Goal: Information Seeking & Learning: Learn about a topic

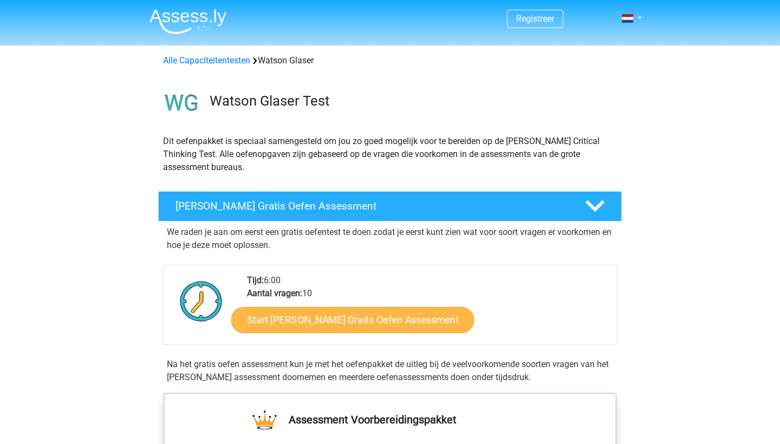
click at [377, 320] on link "Start Watson Glaser Gratis Oefen Assessment" at bounding box center [352, 320] width 243 height 26
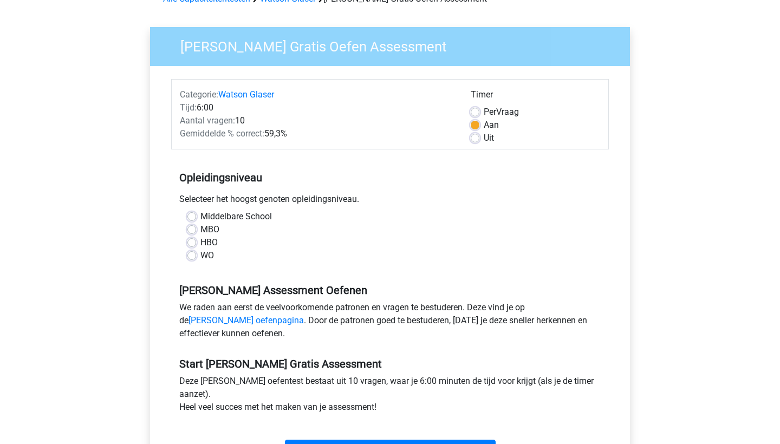
scroll to position [65, 0]
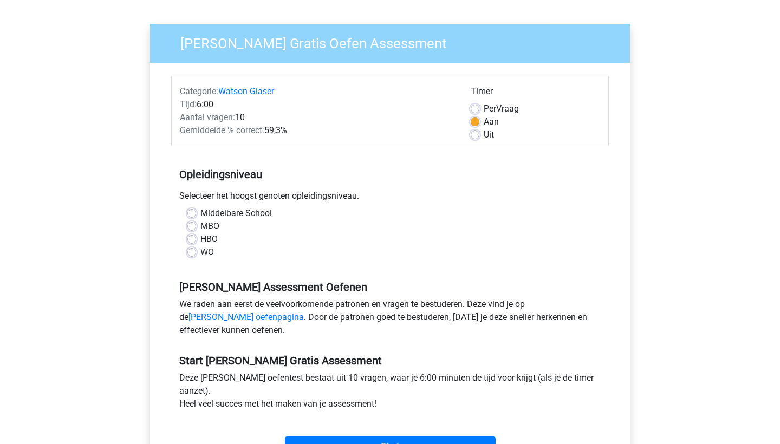
click at [200, 250] on label "WO" at bounding box center [207, 252] width 14 height 13
click at [192, 250] on input "WO" at bounding box center [191, 251] width 9 height 11
radio input "true"
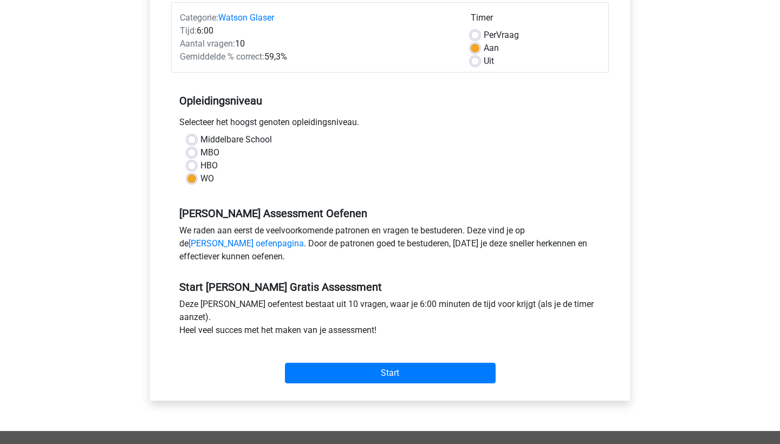
scroll to position [135, 0]
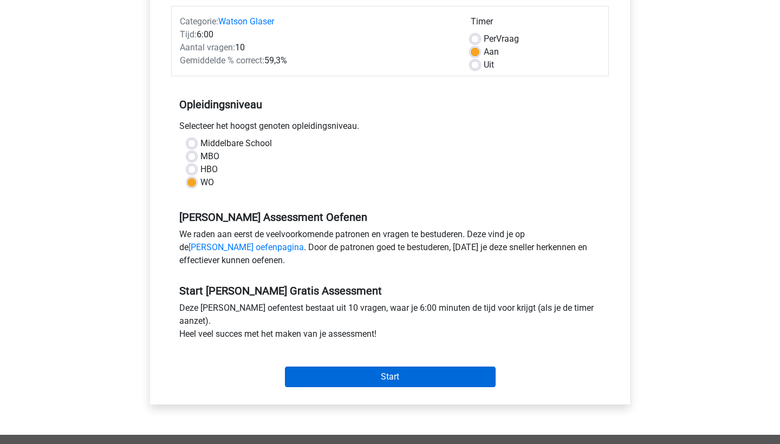
click at [385, 373] on input "Start" at bounding box center [390, 377] width 211 height 21
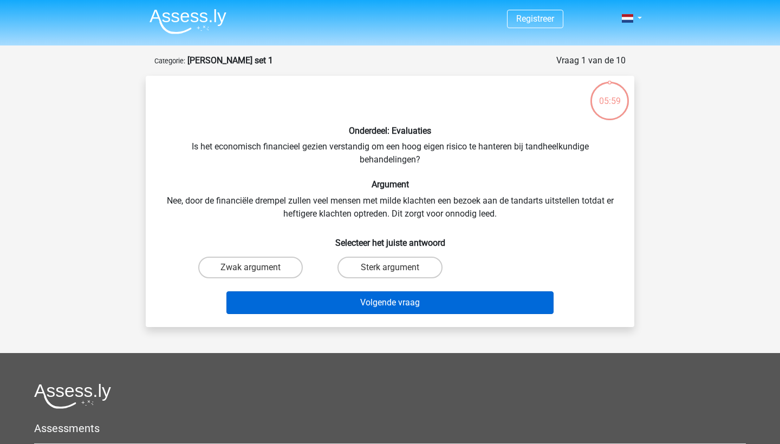
click at [409, 295] on button "Volgende vraag" at bounding box center [390, 302] width 328 height 23
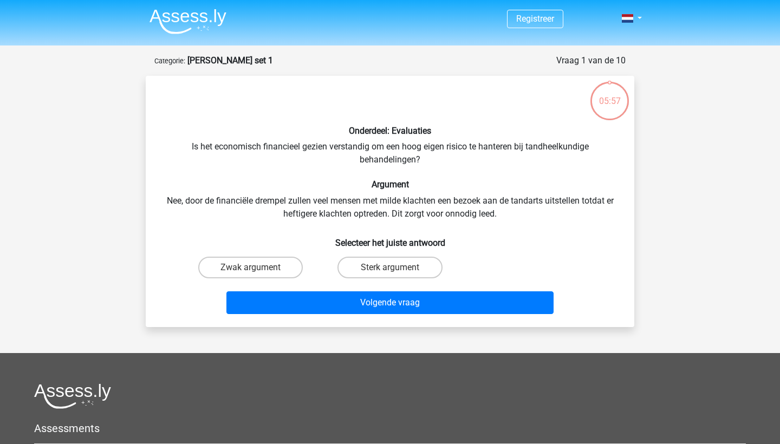
click at [528, 213] on div "Onderdeel: Evaluaties Is het economisch financieel gezien verstandig om een hoo…" at bounding box center [390, 201] width 480 height 234
click at [378, 265] on label "Sterk argument" at bounding box center [389, 268] width 104 height 22
click at [390, 267] on input "Sterk argument" at bounding box center [393, 270] width 7 height 7
radio input "true"
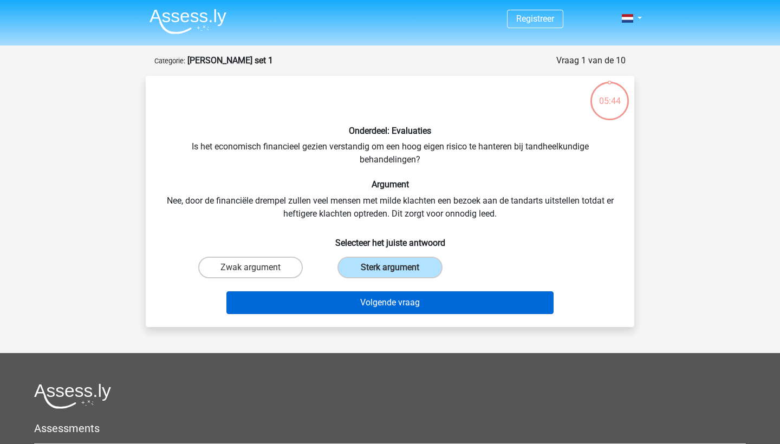
click at [373, 299] on button "Volgende vraag" at bounding box center [390, 302] width 328 height 23
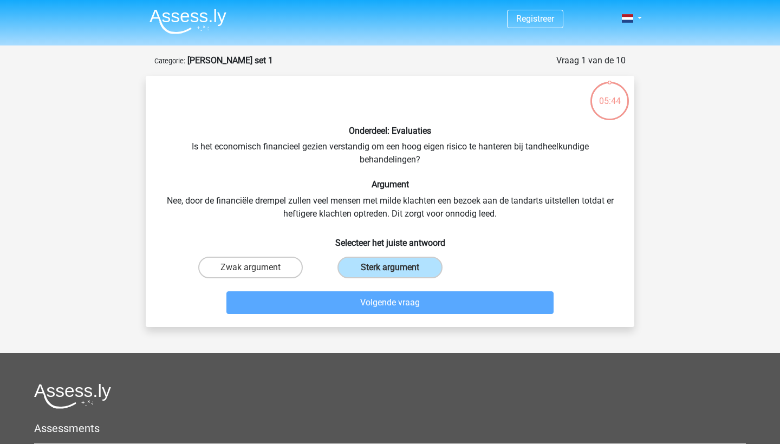
scroll to position [54, 0]
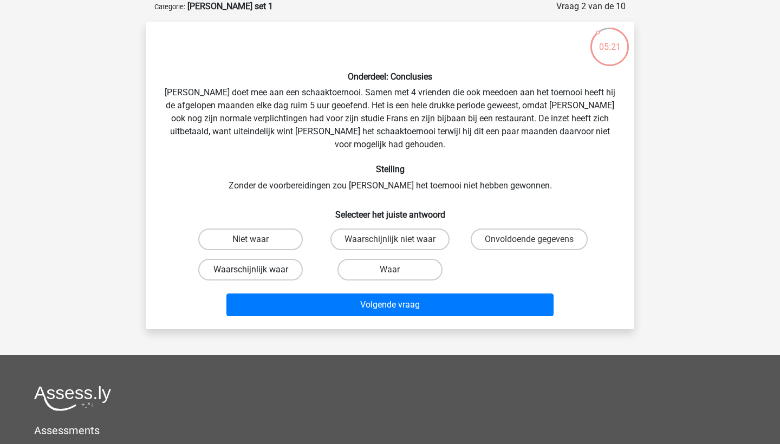
click at [261, 259] on label "Waarschijnlijk waar" at bounding box center [250, 270] width 104 height 22
click at [258, 270] on input "Waarschijnlijk waar" at bounding box center [254, 273] width 7 height 7
radio input "true"
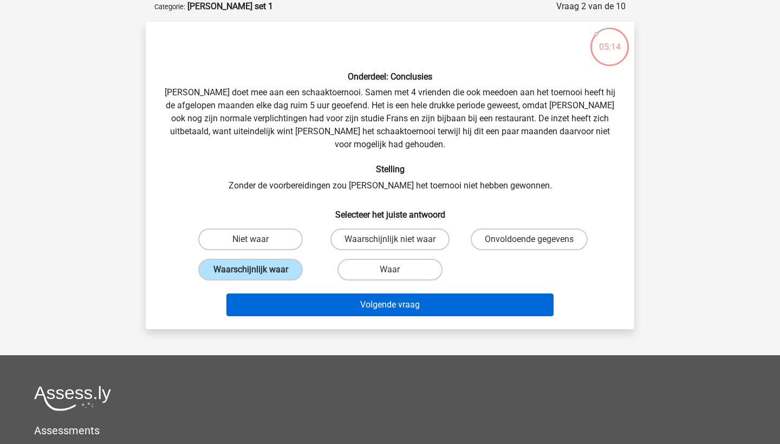
click at [281, 293] on button "Volgende vraag" at bounding box center [390, 304] width 328 height 23
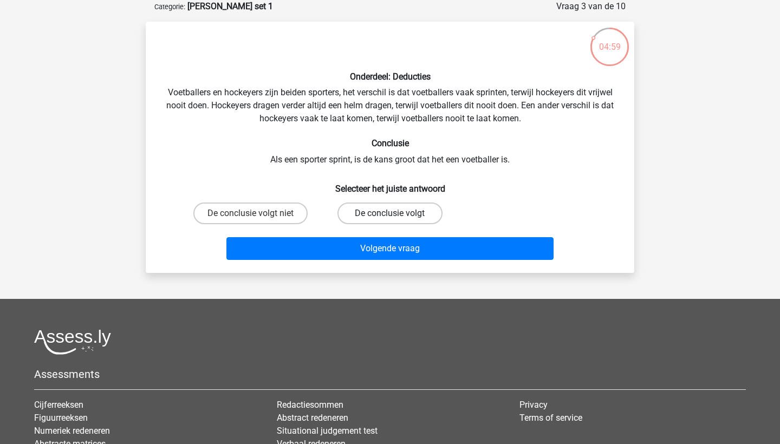
click at [401, 216] on label "De conclusie volgt" at bounding box center [389, 213] width 104 height 22
click at [397, 216] on input "De conclusie volgt" at bounding box center [393, 216] width 7 height 7
radio input "true"
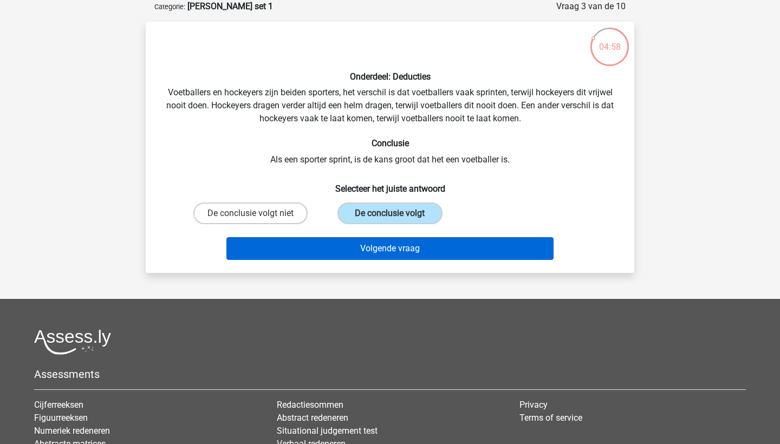
click at [392, 256] on button "Volgende vraag" at bounding box center [390, 248] width 328 height 23
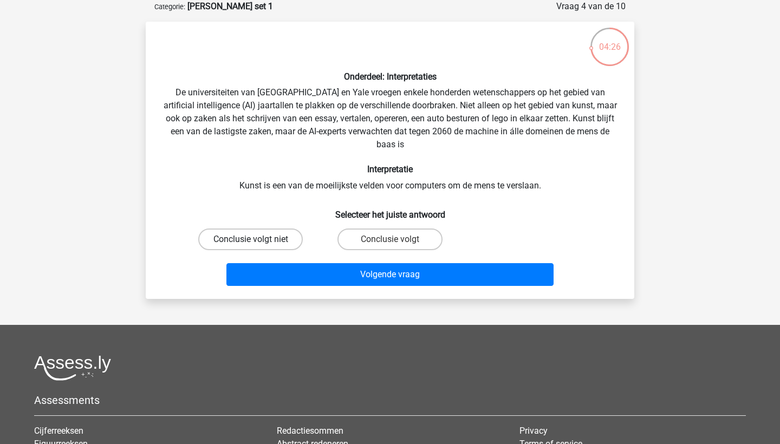
click at [279, 242] on label "Conclusie volgt niet" at bounding box center [250, 239] width 104 height 22
click at [258, 242] on input "Conclusie volgt niet" at bounding box center [254, 242] width 7 height 7
radio input "true"
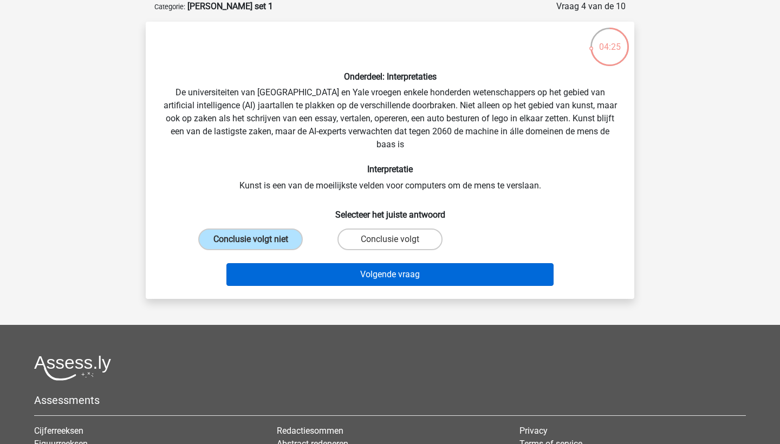
click at [344, 278] on button "Volgende vraag" at bounding box center [390, 274] width 328 height 23
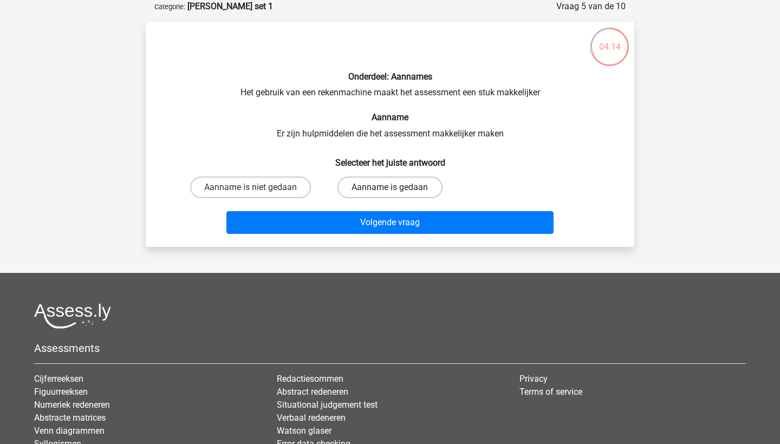
click at [361, 186] on label "Aanname is gedaan" at bounding box center [389, 188] width 104 height 22
click at [390, 187] on input "Aanname is gedaan" at bounding box center [393, 190] width 7 height 7
radio input "true"
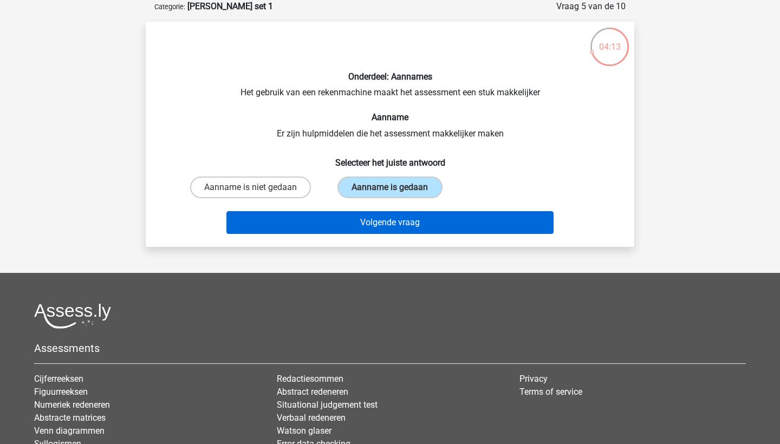
click at [361, 215] on button "Volgende vraag" at bounding box center [390, 222] width 328 height 23
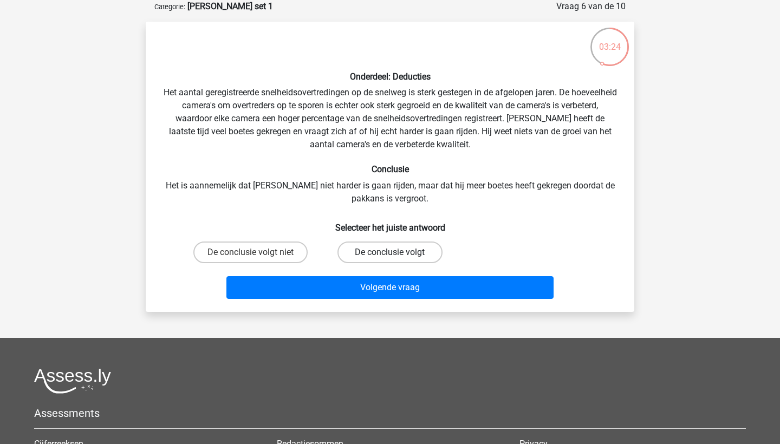
click at [358, 248] on label "De conclusie volgt" at bounding box center [389, 252] width 104 height 22
click at [390, 252] on input "De conclusie volgt" at bounding box center [393, 255] width 7 height 7
radio input "true"
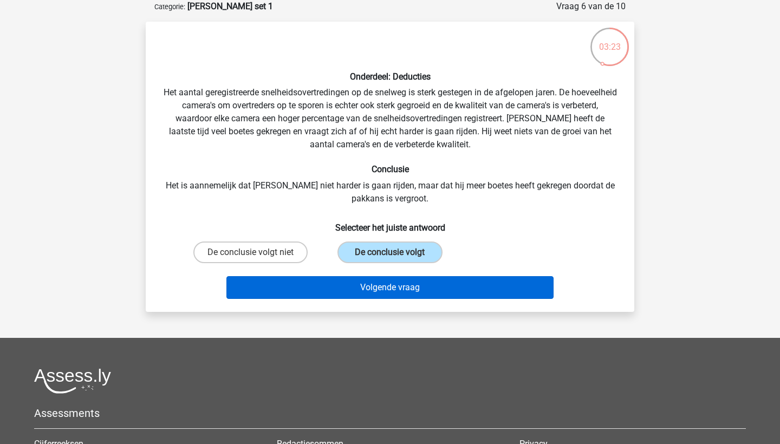
click at [354, 286] on button "Volgende vraag" at bounding box center [390, 287] width 328 height 23
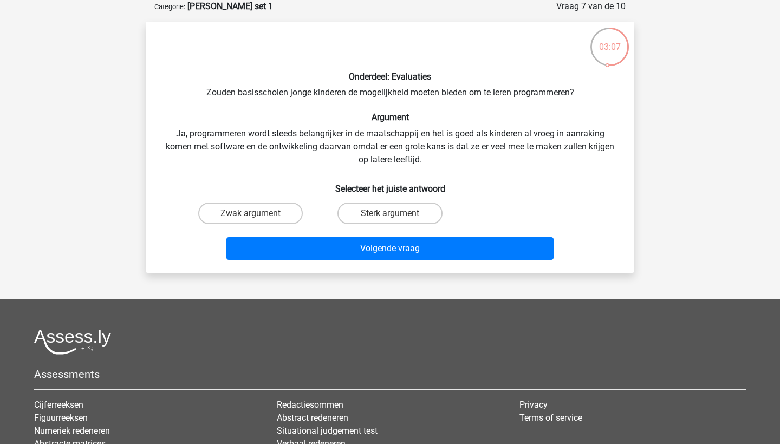
click at [393, 217] on input "Sterk argument" at bounding box center [393, 216] width 7 height 7
radio input "true"
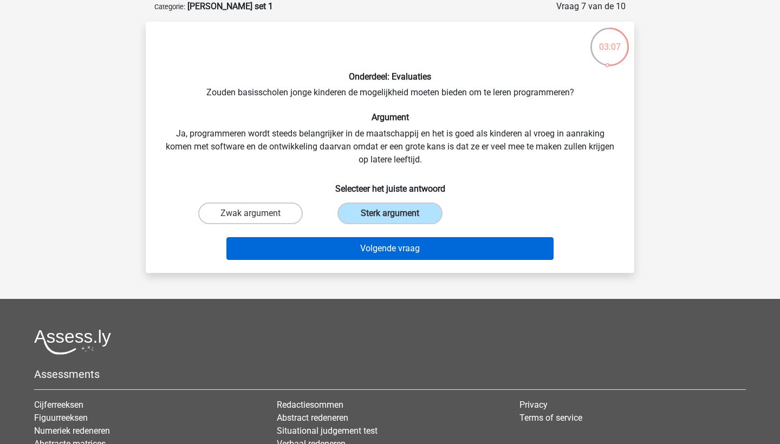
click at [385, 246] on button "Volgende vraag" at bounding box center [390, 248] width 328 height 23
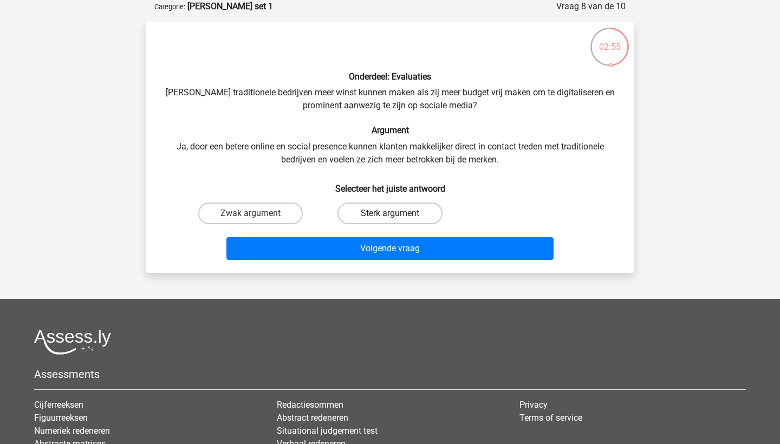
click at [385, 220] on label "Sterk argument" at bounding box center [389, 213] width 104 height 22
click at [390, 220] on input "Sterk argument" at bounding box center [393, 216] width 7 height 7
radio input "true"
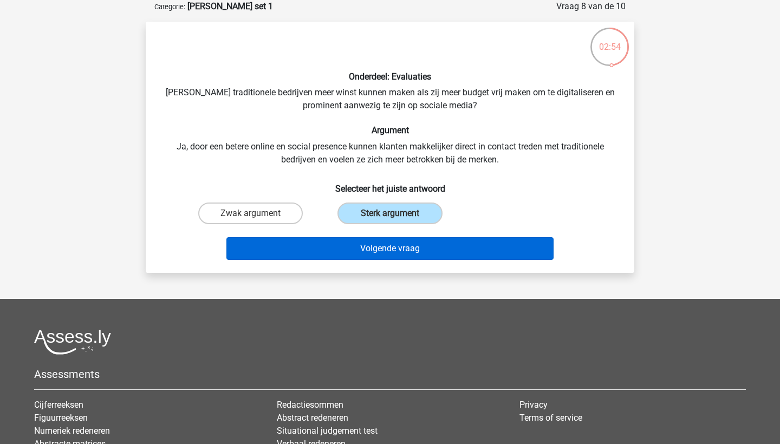
click at [385, 249] on button "Volgende vraag" at bounding box center [390, 248] width 328 height 23
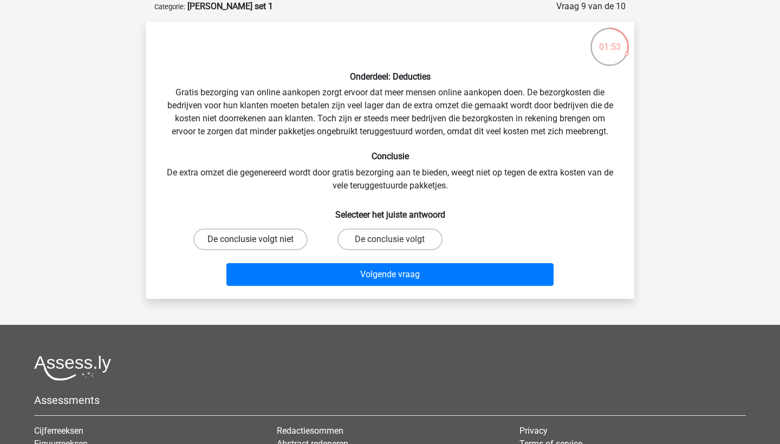
click at [244, 234] on label "De conclusie volgt niet" at bounding box center [250, 239] width 114 height 22
click at [251, 239] on input "De conclusie volgt niet" at bounding box center [254, 242] width 7 height 7
radio input "true"
click at [368, 246] on label "De conclusie volgt" at bounding box center [389, 239] width 104 height 22
click at [390, 246] on input "De conclusie volgt" at bounding box center [393, 242] width 7 height 7
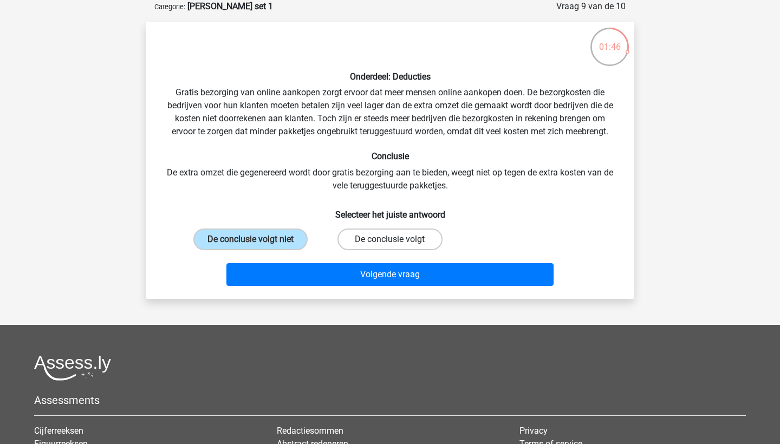
radio input "true"
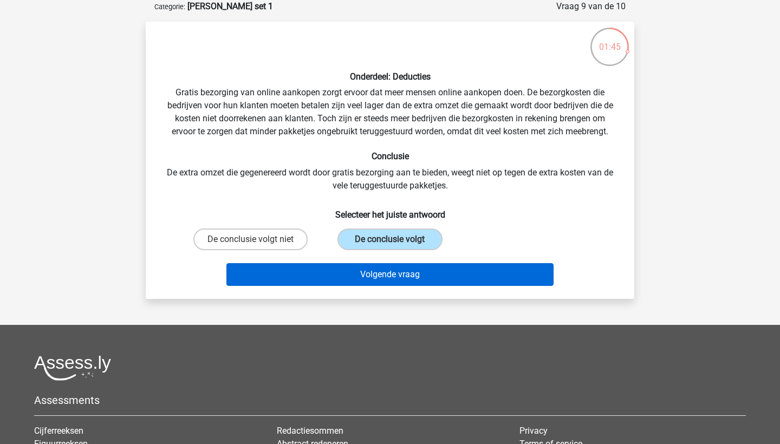
click at [360, 270] on button "Volgende vraag" at bounding box center [390, 274] width 328 height 23
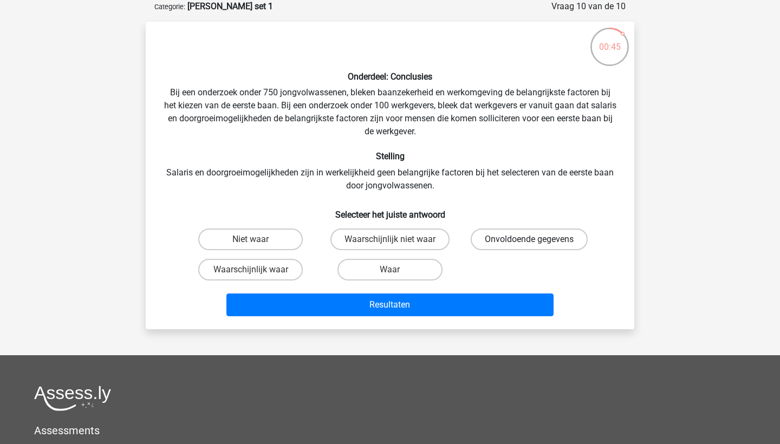
click at [483, 241] on label "Onvoldoende gegevens" at bounding box center [528, 239] width 117 height 22
click at [529, 241] on input "Onvoldoende gegevens" at bounding box center [532, 242] width 7 height 7
radio input "true"
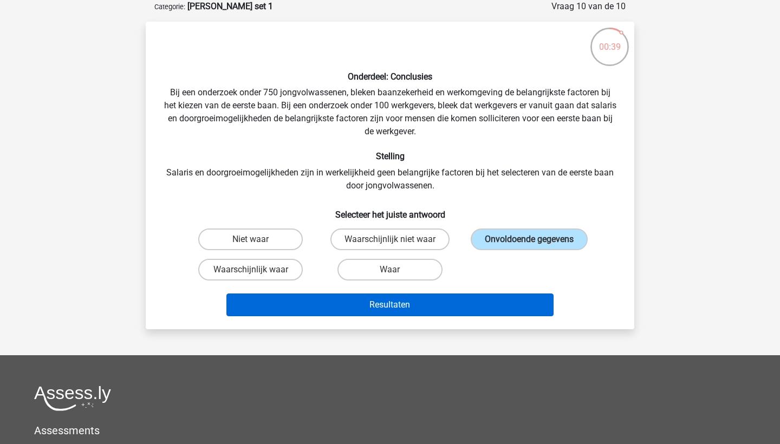
click at [400, 305] on button "Resultaten" at bounding box center [390, 304] width 328 height 23
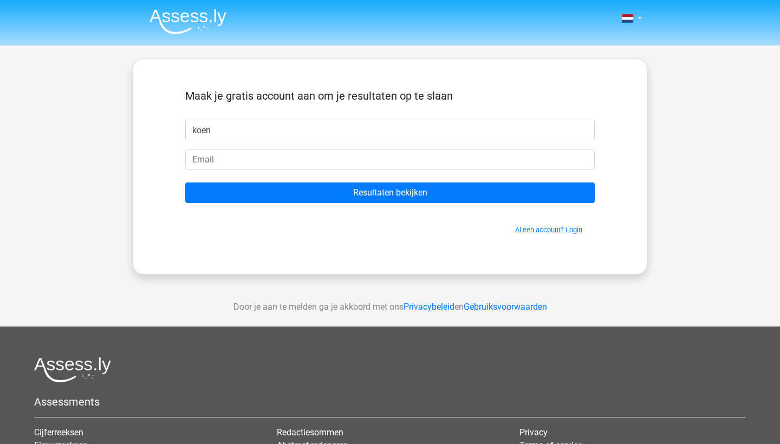
type input "koen"
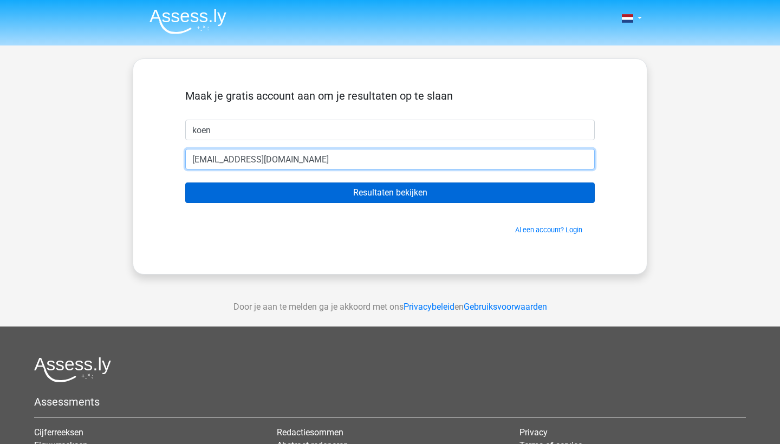
type input "[EMAIL_ADDRESS][DOMAIN_NAME]"
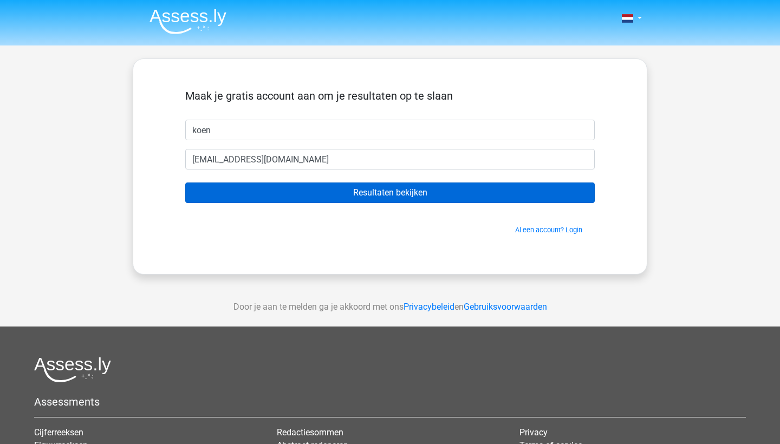
click at [406, 191] on input "Resultaten bekijken" at bounding box center [389, 192] width 409 height 21
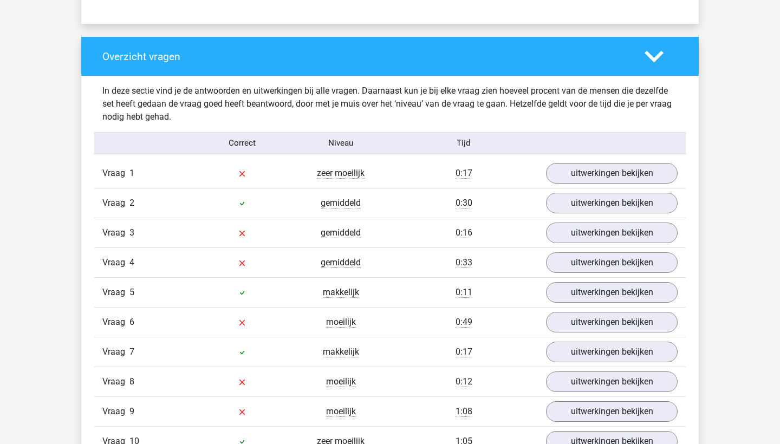
scroll to position [777, 0]
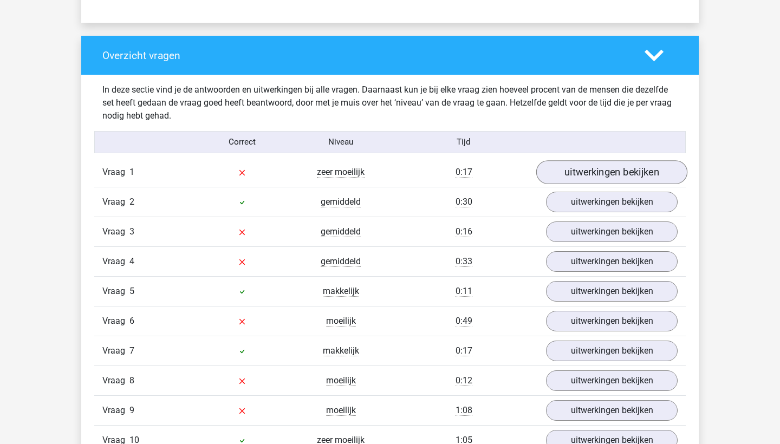
click at [573, 172] on link "uitwerkingen bekijken" at bounding box center [611, 172] width 151 height 24
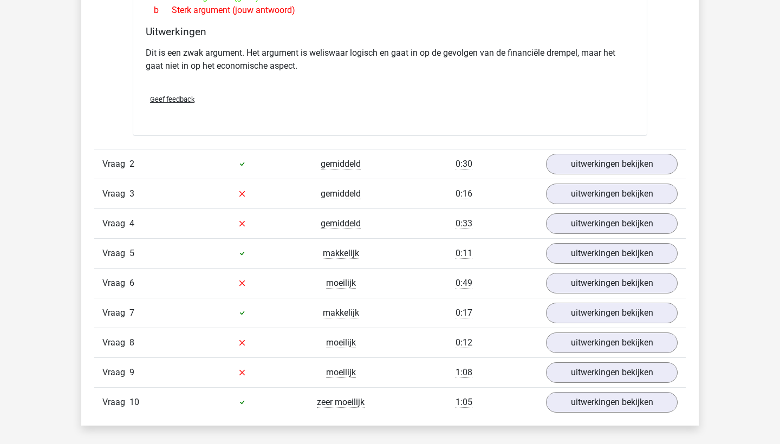
scroll to position [1089, 0]
click at [597, 189] on link "uitwerkingen bekijken" at bounding box center [611, 194] width 151 height 24
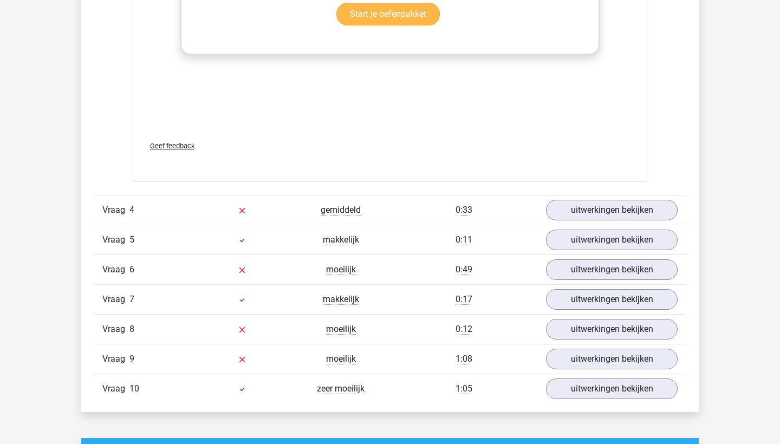
scroll to position [1682, 0]
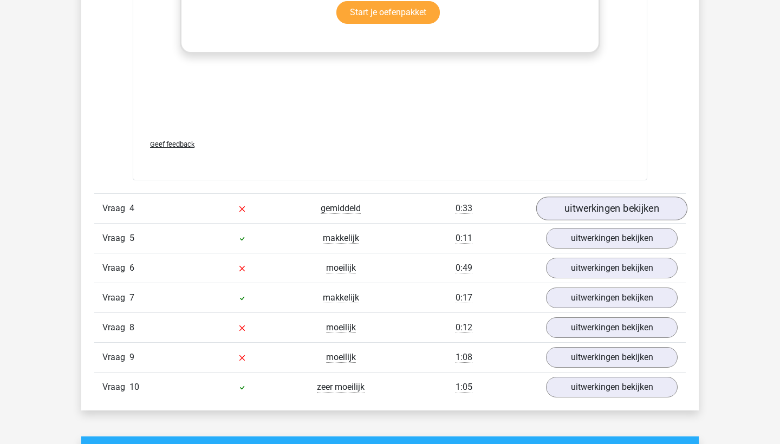
click at [599, 206] on link "uitwerkingen bekijken" at bounding box center [611, 209] width 151 height 24
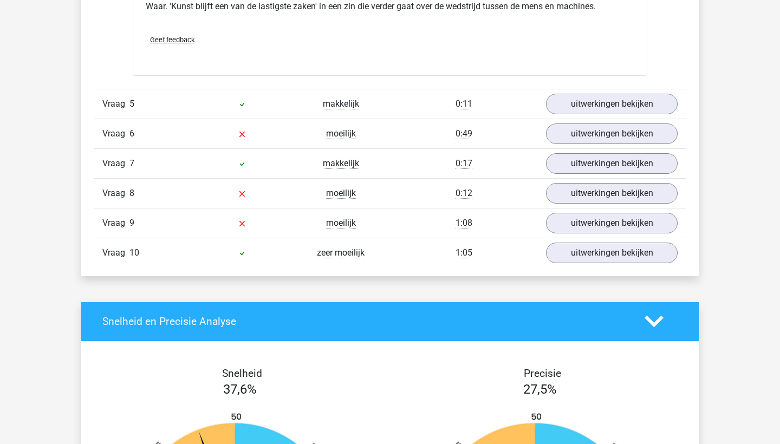
scroll to position [2106, 0]
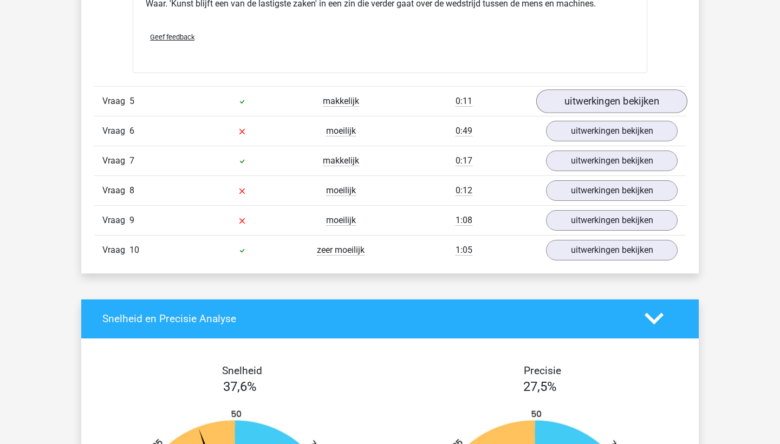
click at [575, 95] on link "uitwerkingen bekijken" at bounding box center [611, 101] width 151 height 24
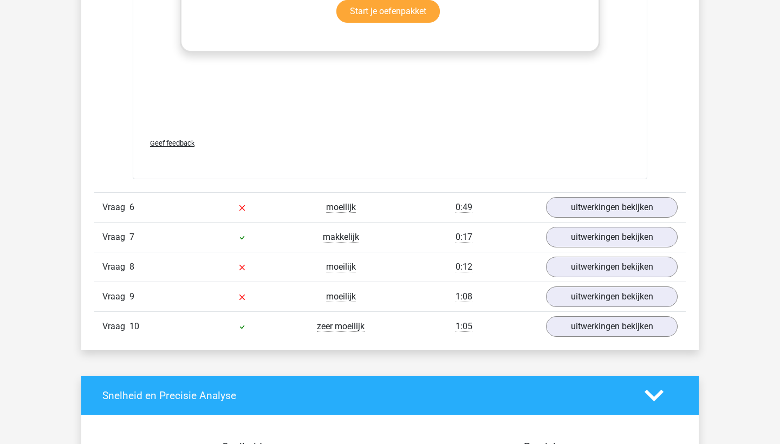
scroll to position [2581, 0]
click at [592, 201] on link "uitwerkingen bekijken" at bounding box center [611, 208] width 151 height 24
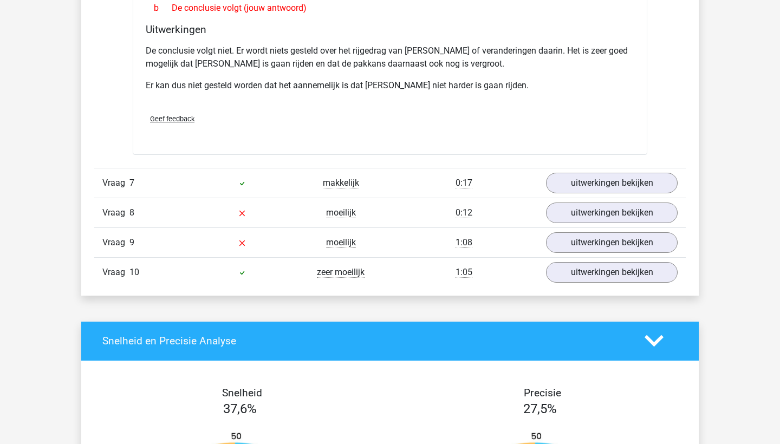
scroll to position [2980, 0]
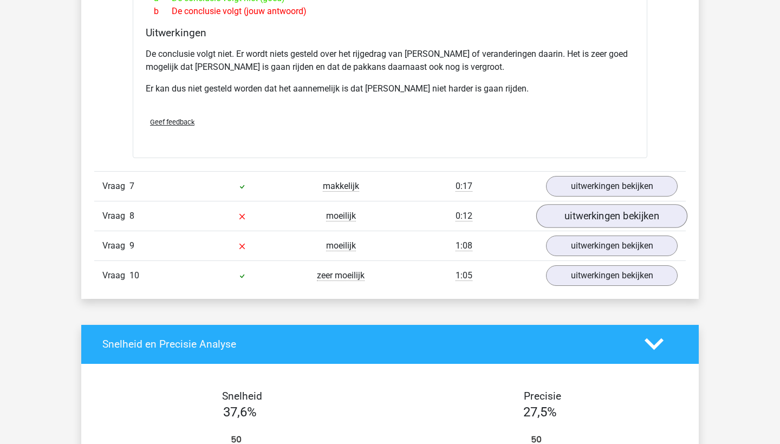
click at [595, 204] on link "uitwerkingen bekijken" at bounding box center [611, 216] width 151 height 24
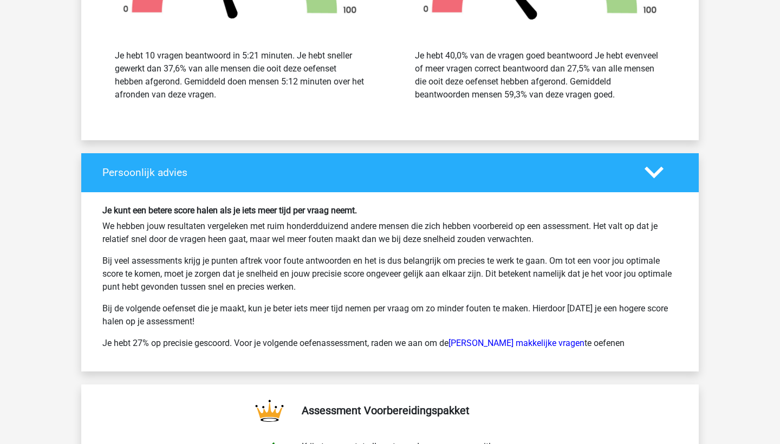
scroll to position [3961, 0]
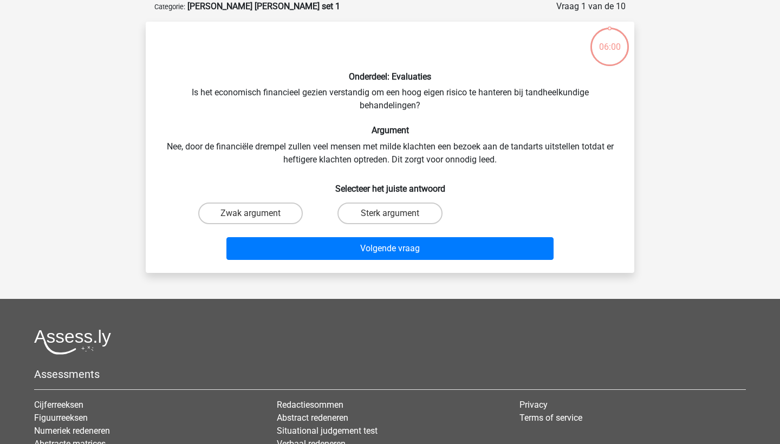
scroll to position [54, 0]
